Goal: Check status: Check status

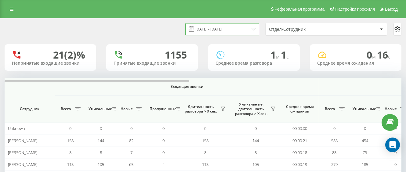
click at [214, 26] on input "19.07.2025 - 19.08.2025" at bounding box center [222, 29] width 74 height 12
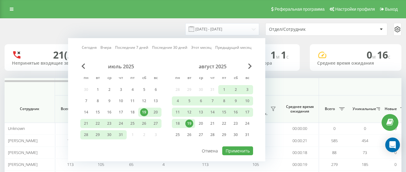
click at [188, 123] on div "19" at bounding box center [189, 124] width 8 height 8
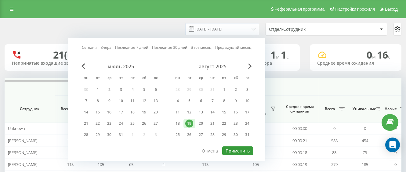
click at [227, 151] on button "Применить" at bounding box center [237, 151] width 31 height 9
type input "[DATE] - [DATE]"
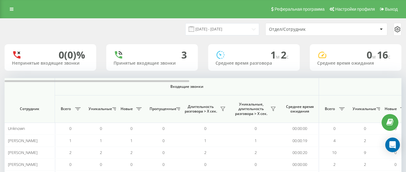
scroll to position [43, 0]
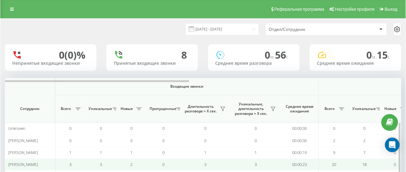
scroll to position [53, 0]
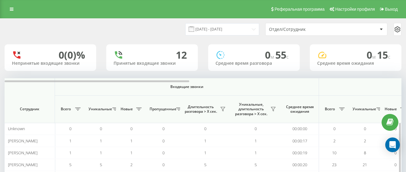
scroll to position [53, 0]
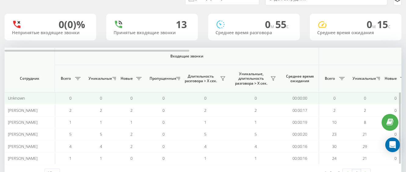
scroll to position [53, 0]
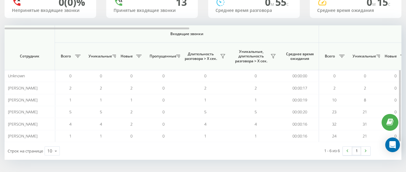
scroll to position [22, 0]
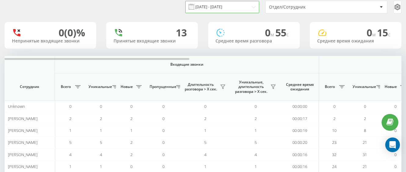
click at [240, 9] on input "[DATE] - [DATE]" at bounding box center [222, 7] width 74 height 12
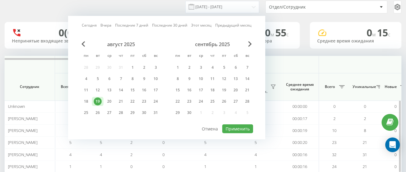
click at [302, 73] on th "Входящие звонки" at bounding box center [187, 64] width 264 height 17
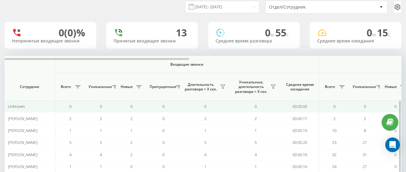
scroll to position [53, 0]
